Goal: Transaction & Acquisition: Purchase product/service

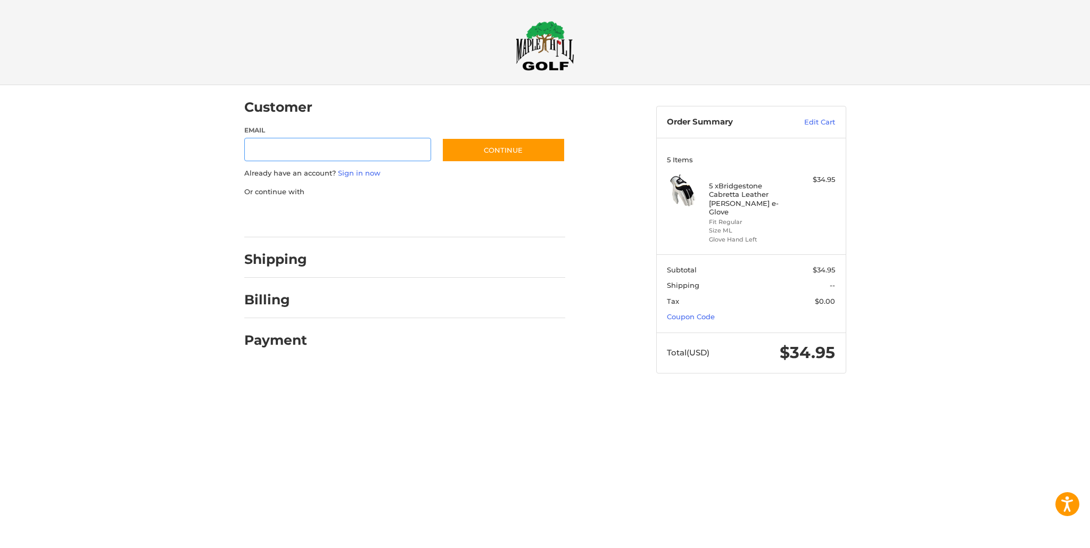
type input "**********"
click at [523, 147] on button "Continue" at bounding box center [503, 150] width 123 height 24
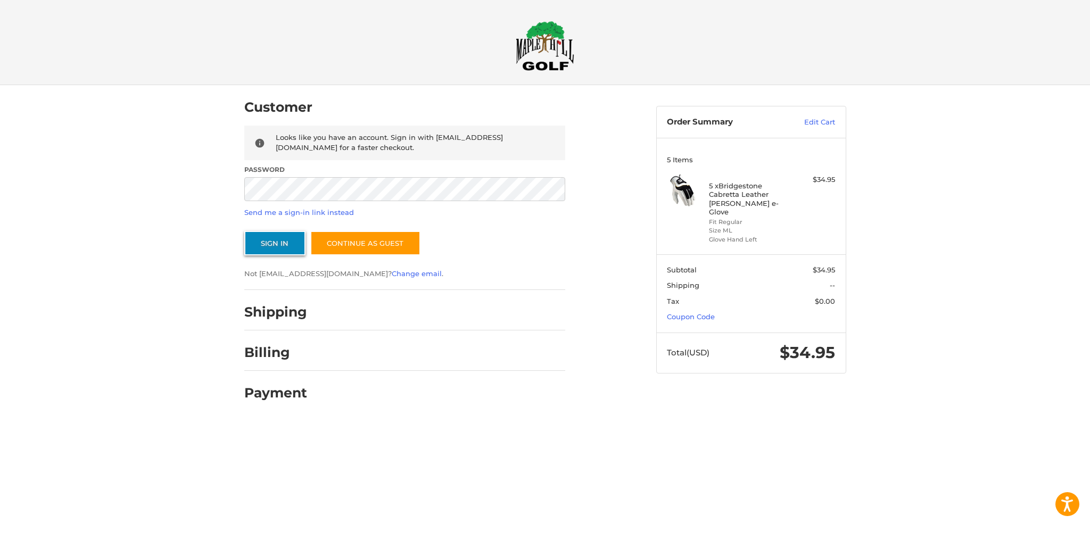
click at [273, 244] on button "Sign In" at bounding box center [274, 243] width 61 height 24
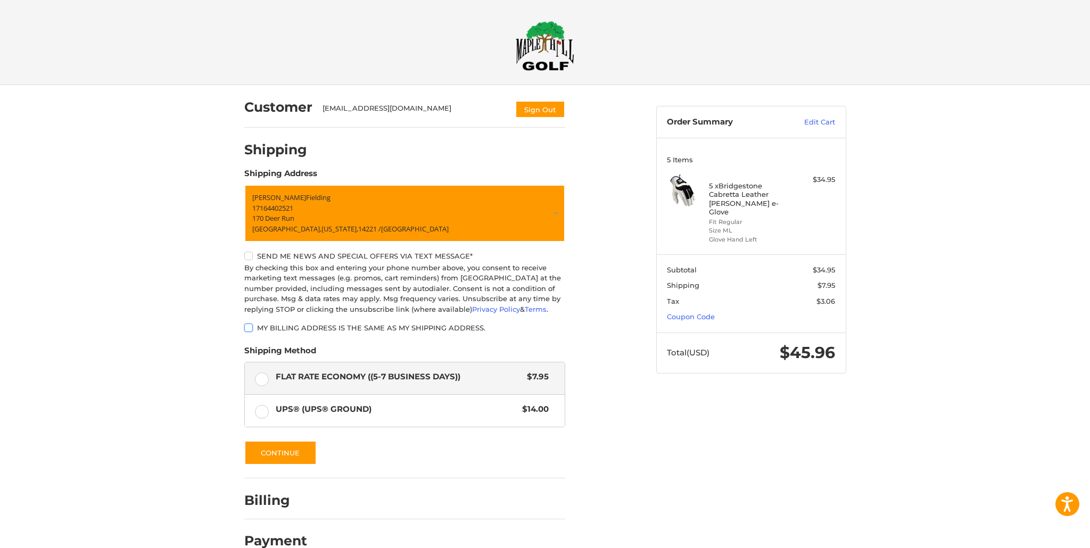
scroll to position [23, 0]
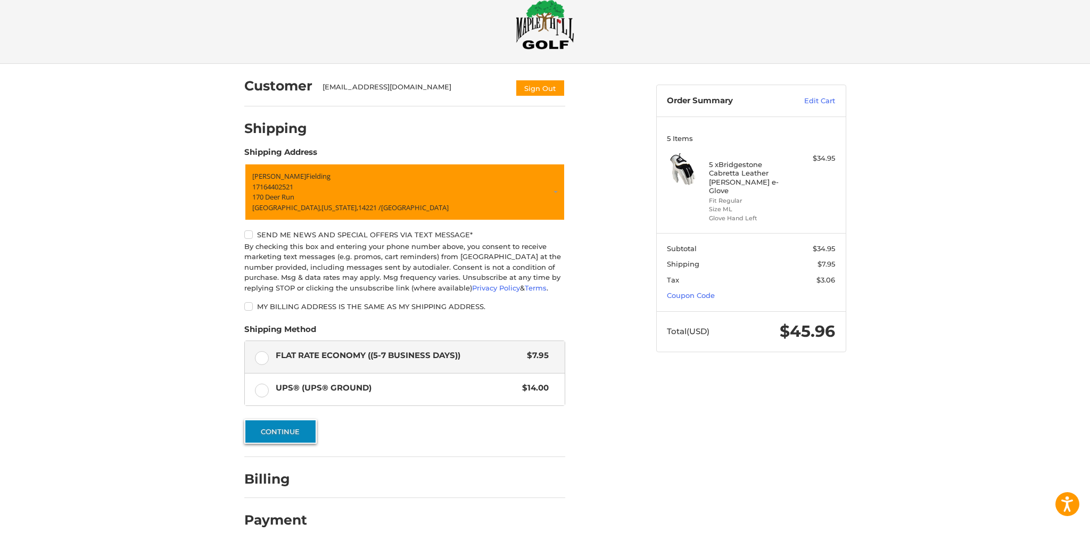
click at [295, 427] on button "Continue" at bounding box center [280, 431] width 72 height 24
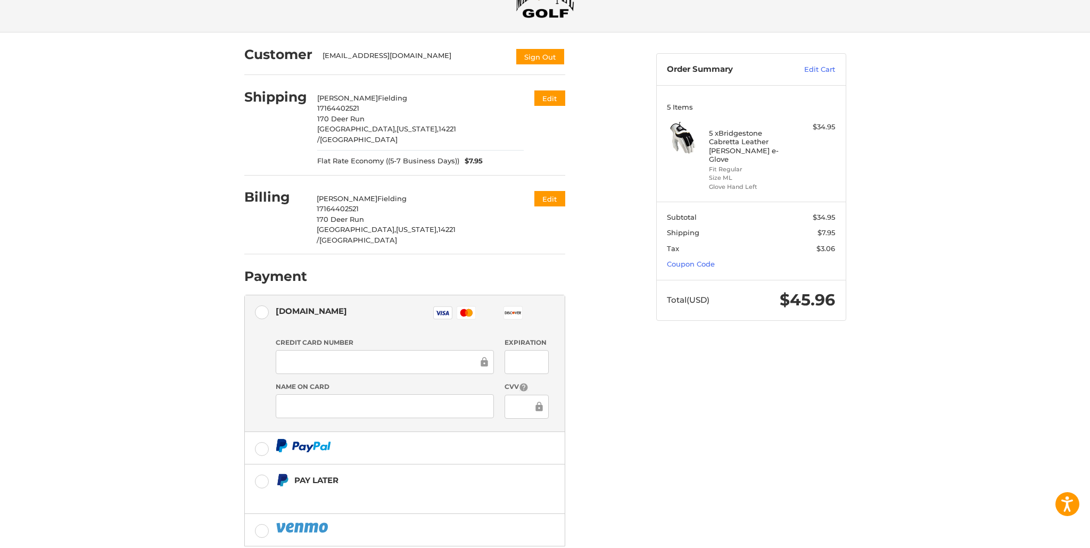
scroll to position [98, 0]
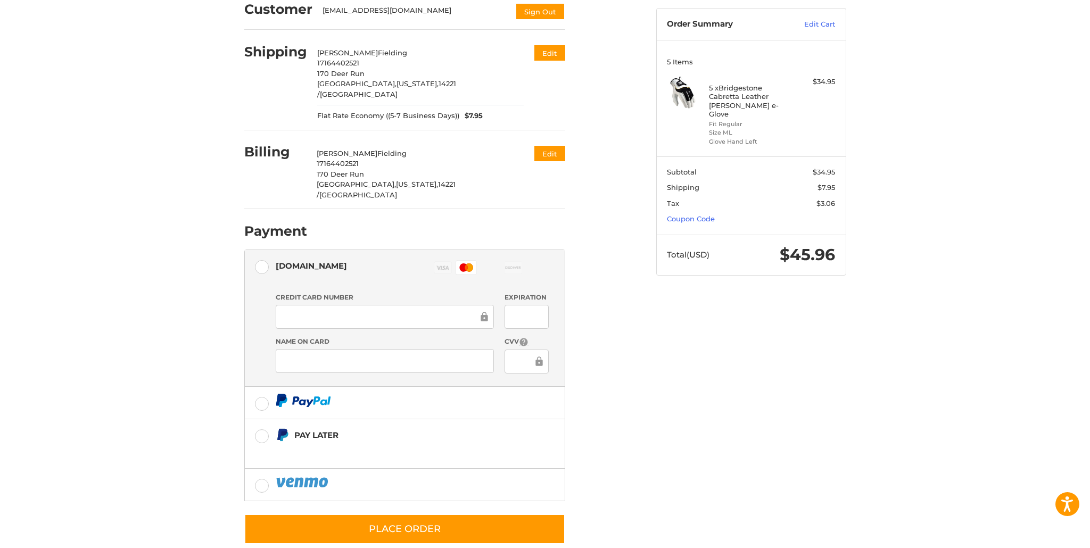
click at [734, 378] on div "Customer [EMAIL_ADDRESS][DOMAIN_NAME] Sign Out Shipping [PERSON_NAME] 171644025…" at bounding box center [545, 277] width 639 height 580
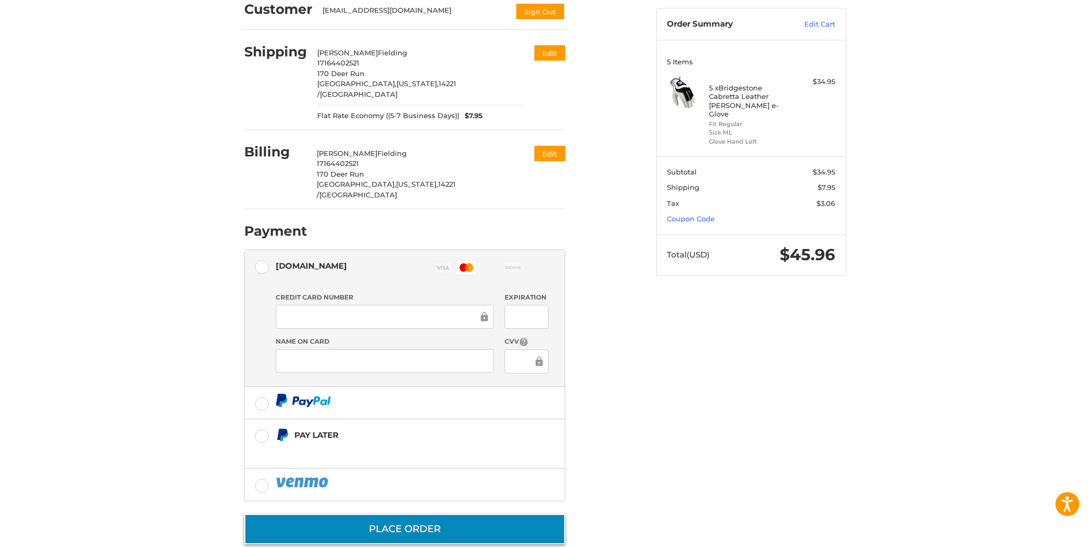
click at [447, 514] on button "Place Order" at bounding box center [404, 529] width 321 height 30
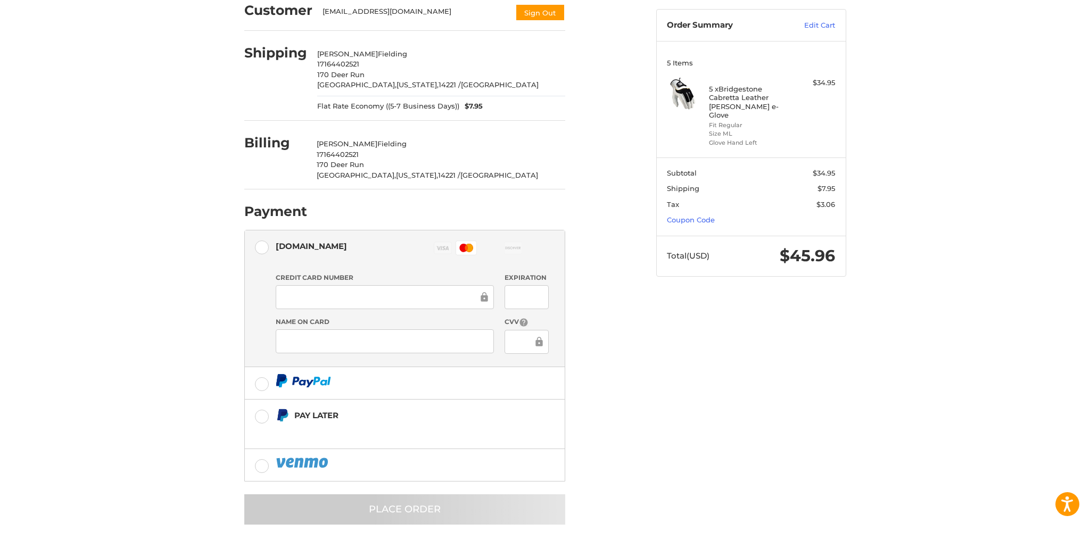
scroll to position [0, 0]
